Goal: Information Seeking & Learning: Learn about a topic

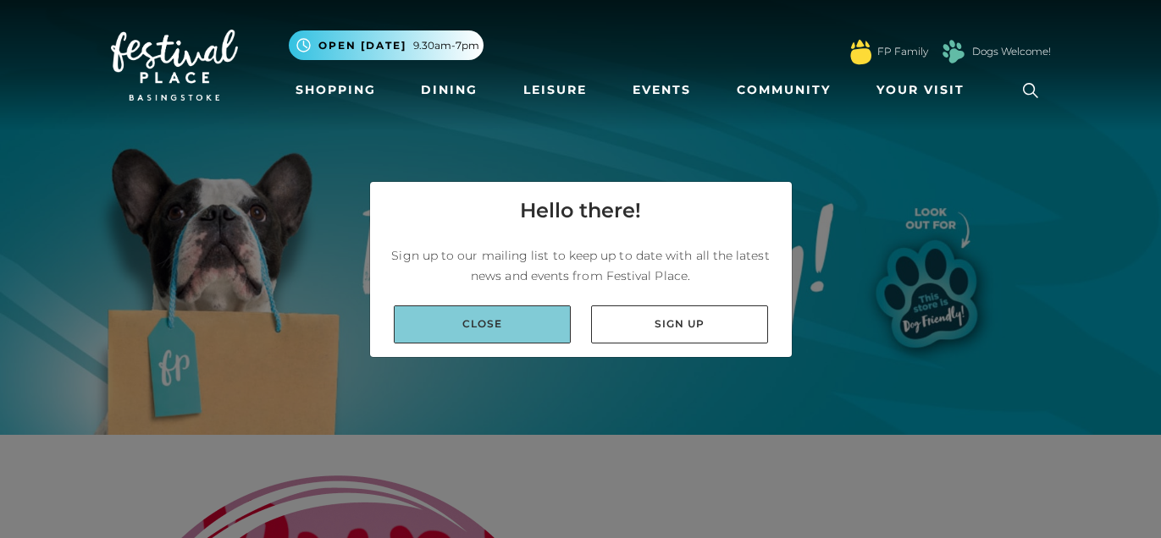
click at [535, 327] on link "Close" at bounding box center [482, 325] width 177 height 38
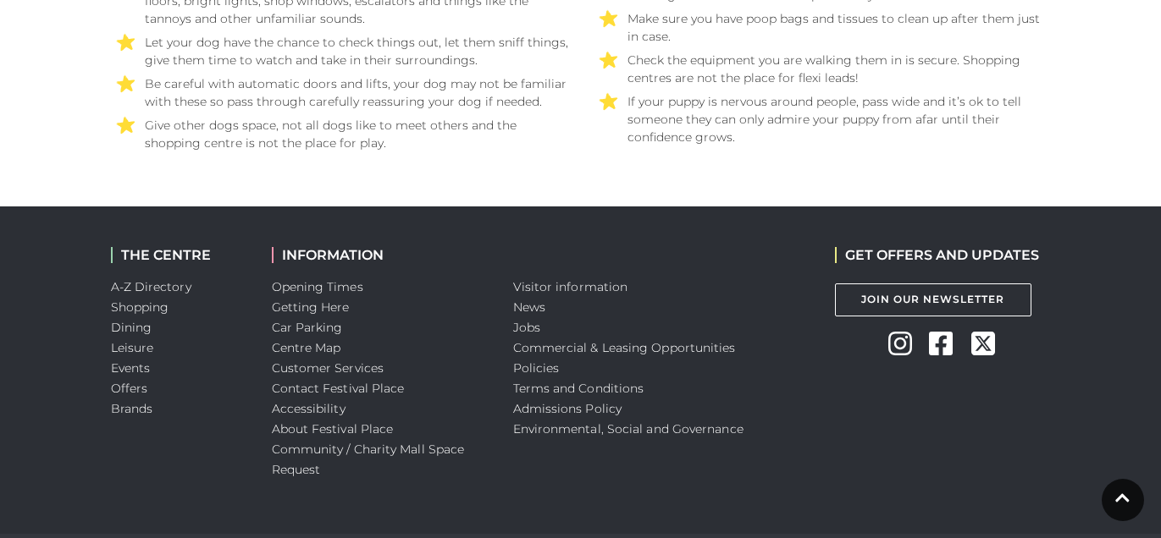
scroll to position [3342, 0]
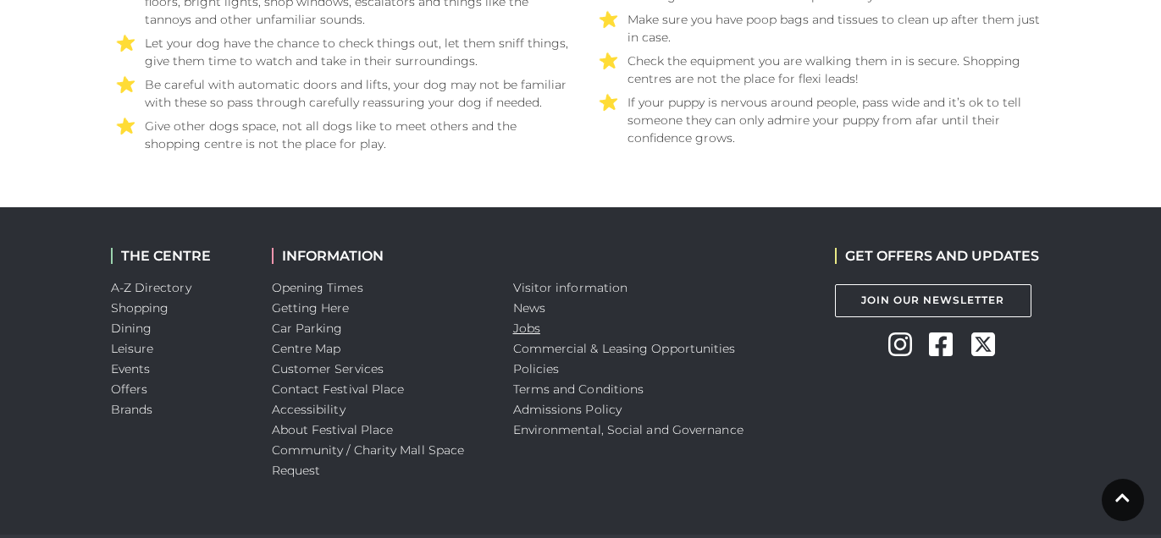
click at [530, 331] on link "Jobs" at bounding box center [526, 328] width 27 height 15
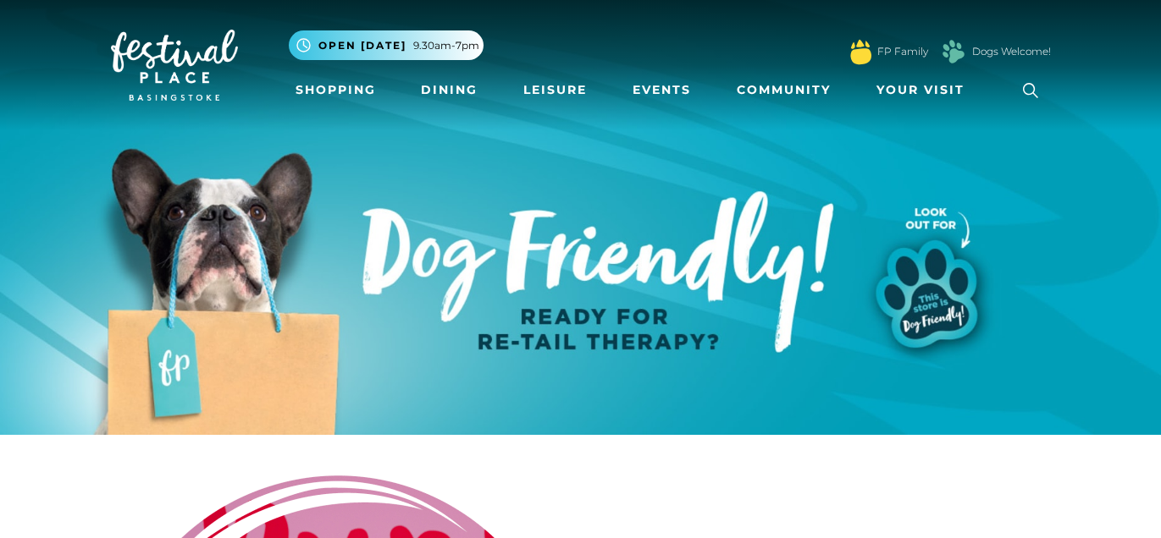
scroll to position [2, 0]
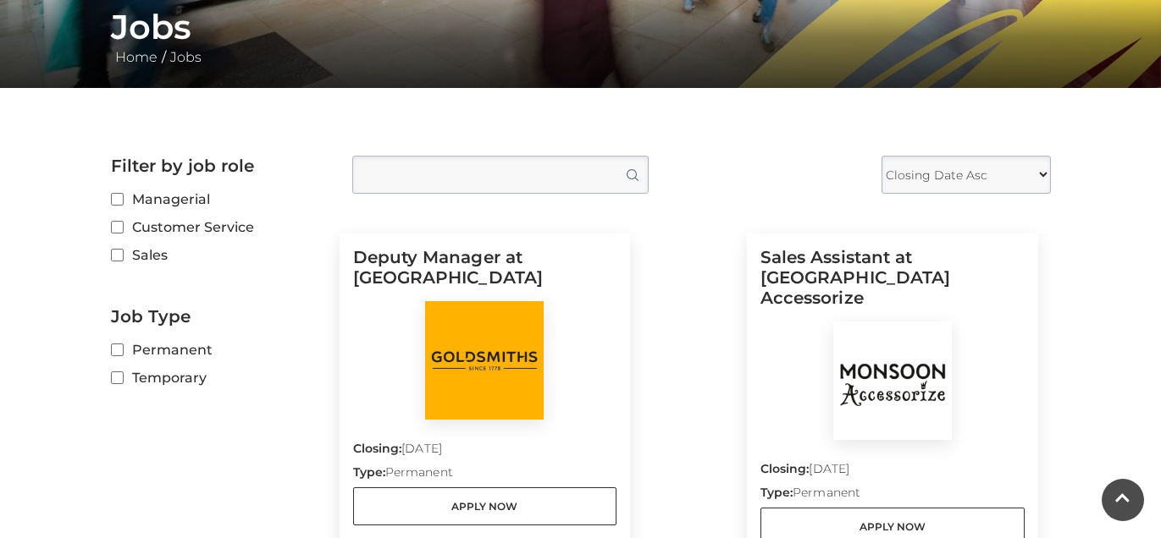
scroll to position [342, 0]
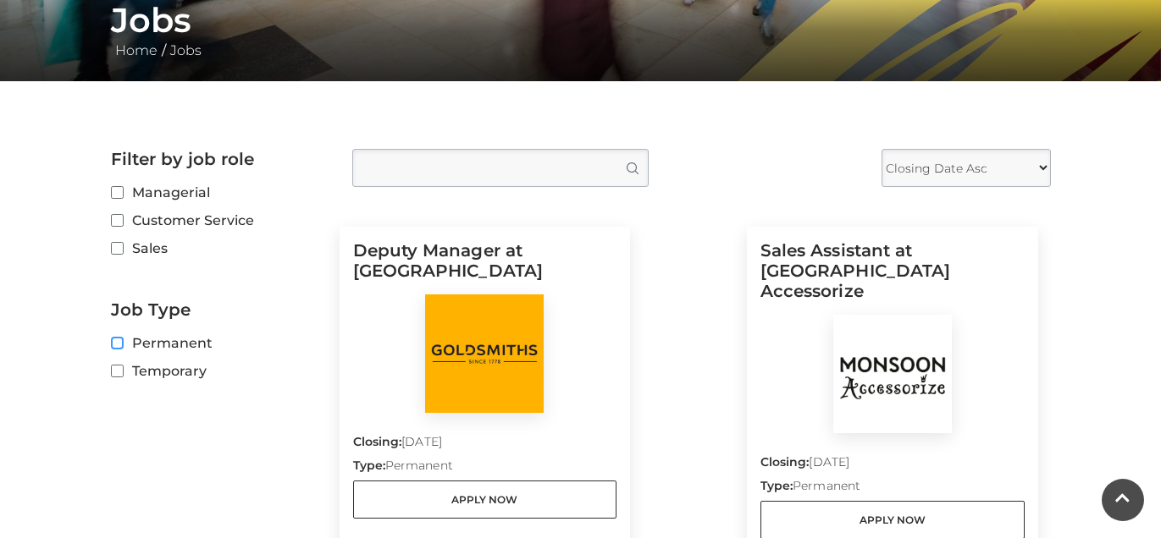
click at [120, 342] on input "Permanent" at bounding box center [116, 344] width 11 height 11
checkbox input "true"
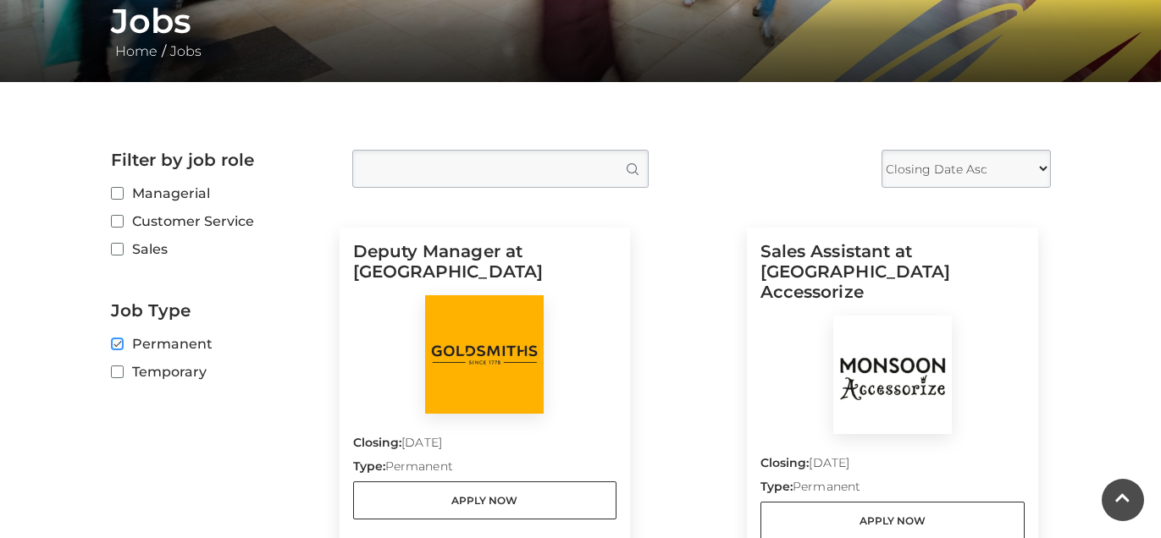
scroll to position [344, 0]
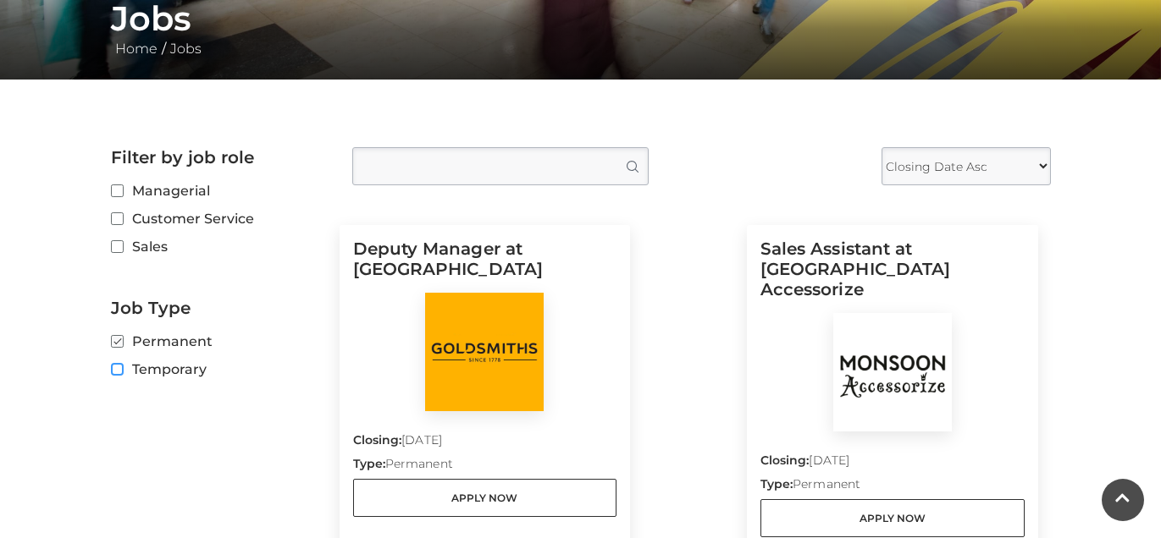
click at [113, 367] on input "Temporary" at bounding box center [116, 370] width 11 height 11
checkbox input "true"
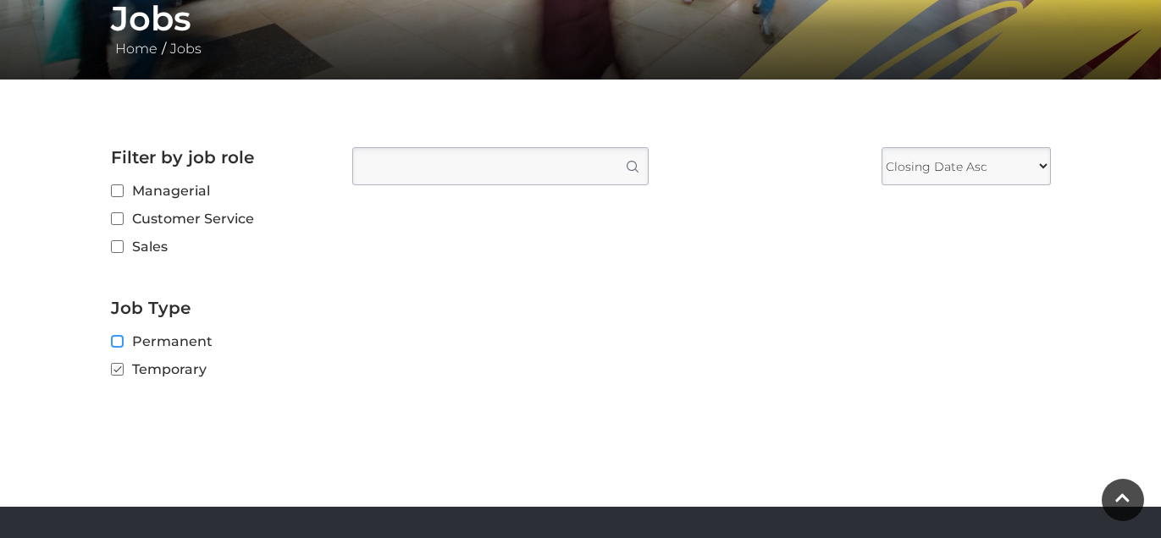
click at [115, 344] on input "Permanent" at bounding box center [116, 342] width 11 height 11
checkbox input "true"
checkbox input "false"
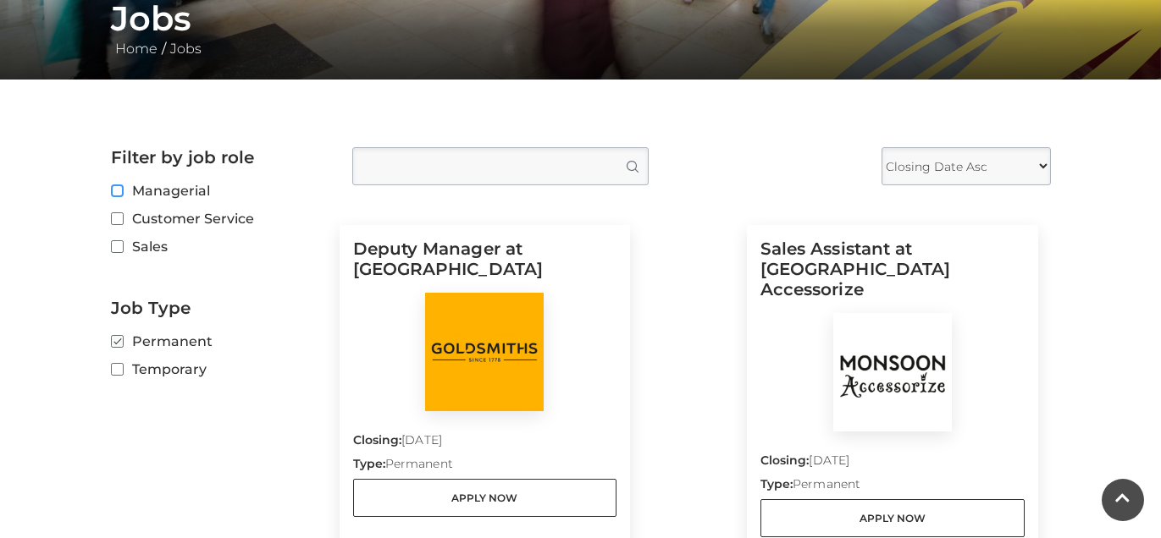
click at [115, 192] on input "Managerial" at bounding box center [116, 191] width 11 height 11
checkbox input "true"
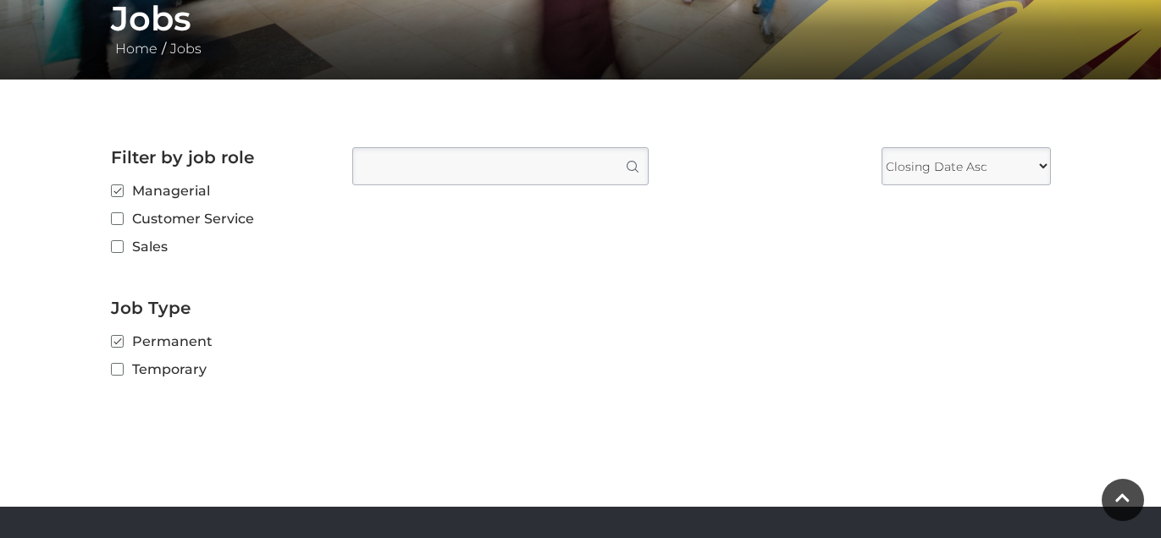
click at [115, 225] on label "Customer Service" at bounding box center [219, 218] width 216 height 21
click at [115, 225] on input "Customer Service" at bounding box center [116, 219] width 11 height 11
checkbox input "true"
checkbox input "false"
click at [115, 245] on input "Sales" at bounding box center [116, 247] width 11 height 11
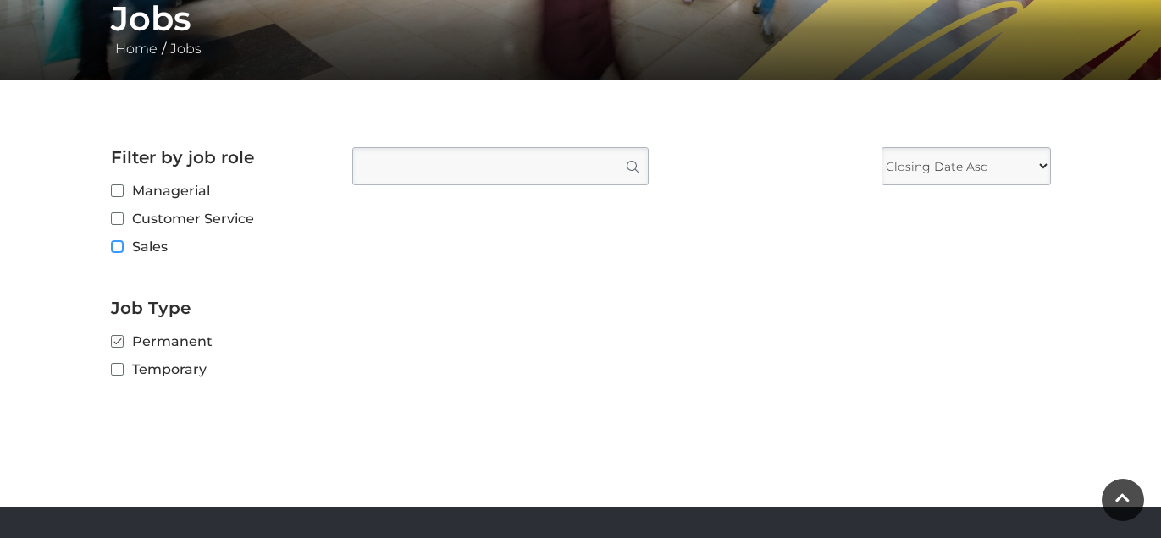
checkbox input "true"
checkbox input "false"
